Goal: Find specific page/section: Find specific page/section

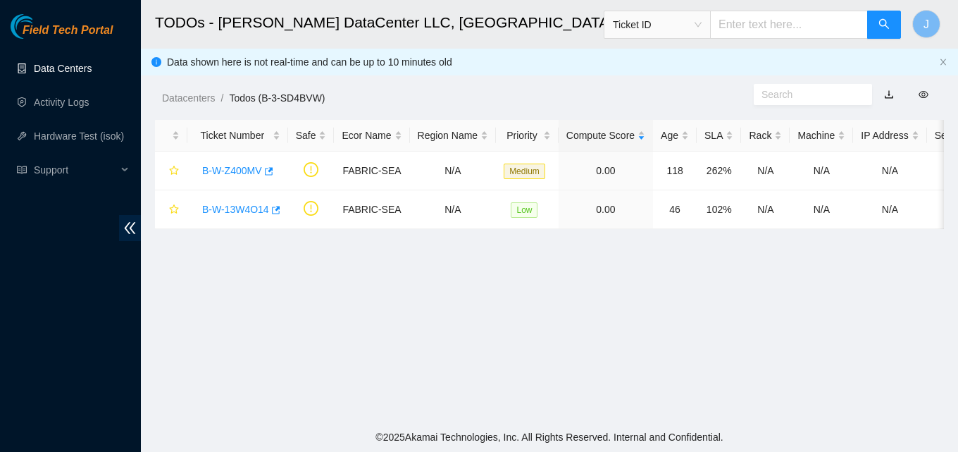
click at [58, 69] on link "Data Centers" at bounding box center [63, 68] width 58 height 11
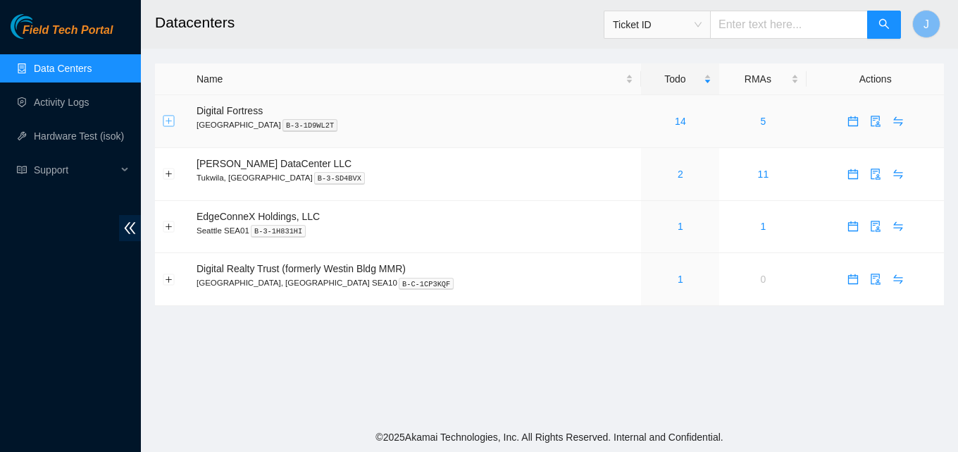
click at [167, 123] on button "Expand row" at bounding box center [168, 121] width 11 height 11
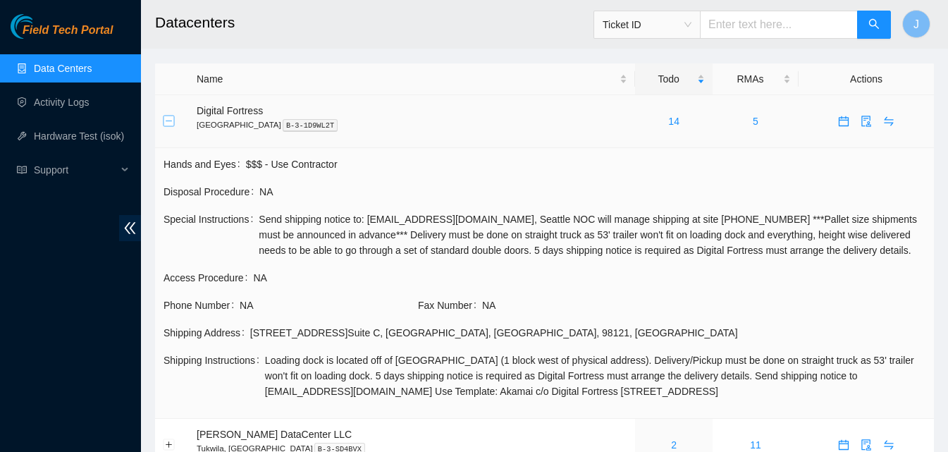
click at [168, 122] on button "Collapse row" at bounding box center [168, 121] width 11 height 11
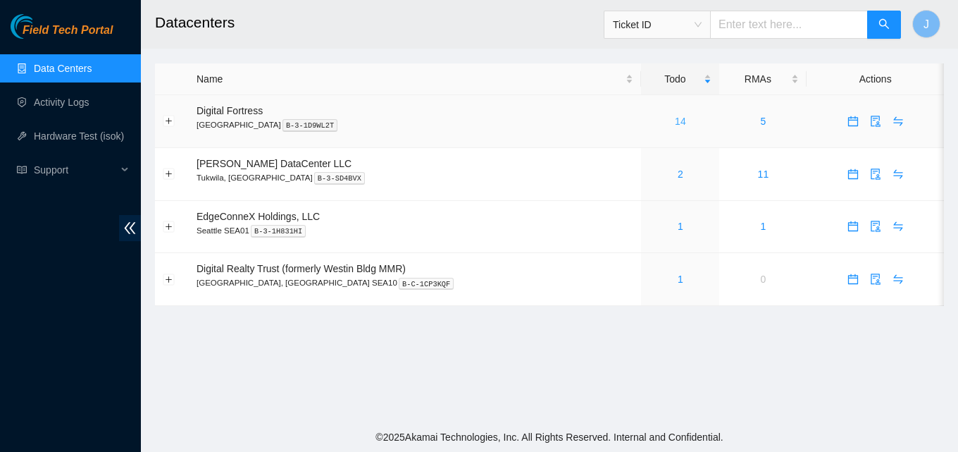
click at [675, 122] on link "14" at bounding box center [680, 121] width 11 height 11
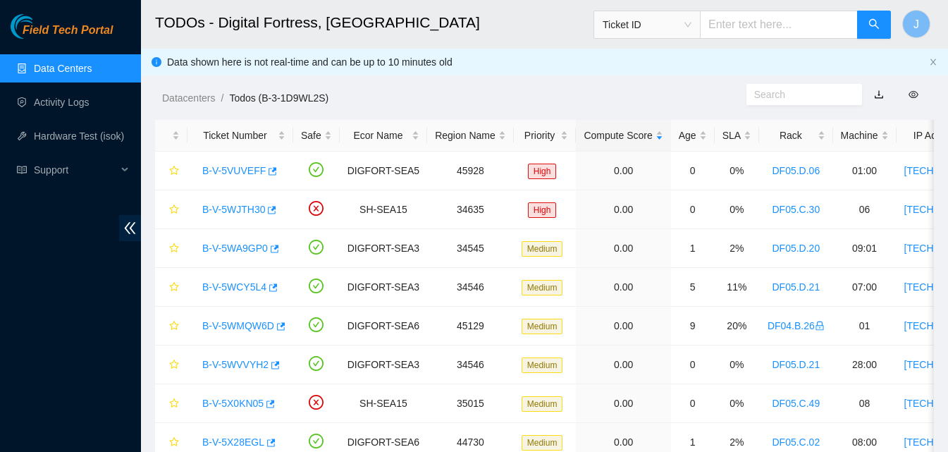
click at [44, 66] on link "Data Centers" at bounding box center [63, 68] width 58 height 11
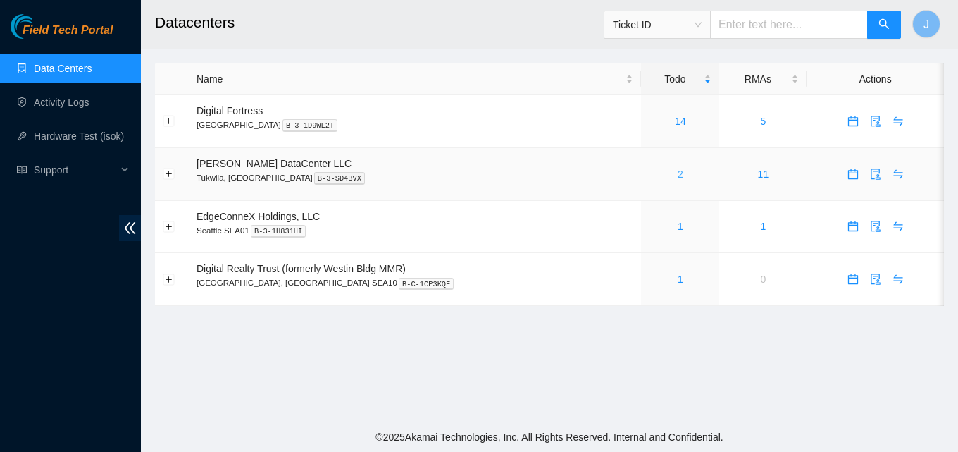
click at [678, 170] on link "2" at bounding box center [681, 173] width 6 height 11
